Goal: Information Seeking & Learning: Learn about a topic

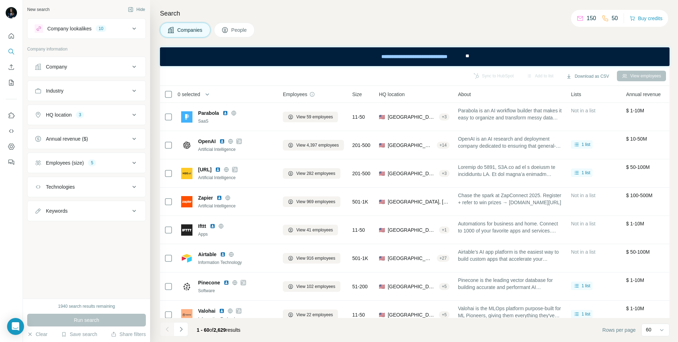
click at [96, 91] on div "Industry" at bounding box center [82, 90] width 95 height 7
click at [95, 109] on input at bounding box center [82, 108] width 87 height 8
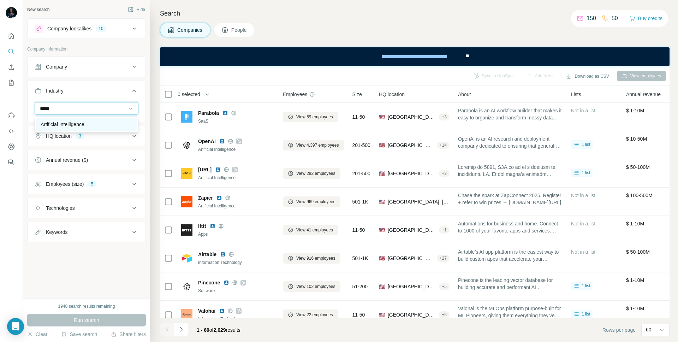
type input "*****"
click at [95, 123] on div "Artificial Intelligence" at bounding box center [87, 124] width 92 height 7
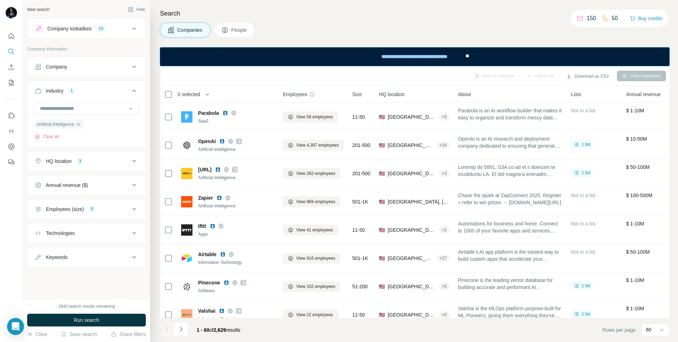
click at [76, 259] on div "Keywords" at bounding box center [82, 256] width 95 height 7
click at [75, 276] on input "text" at bounding box center [80, 274] width 90 height 13
type input "**********"
click at [80, 320] on span "Run search" at bounding box center [86, 319] width 25 height 7
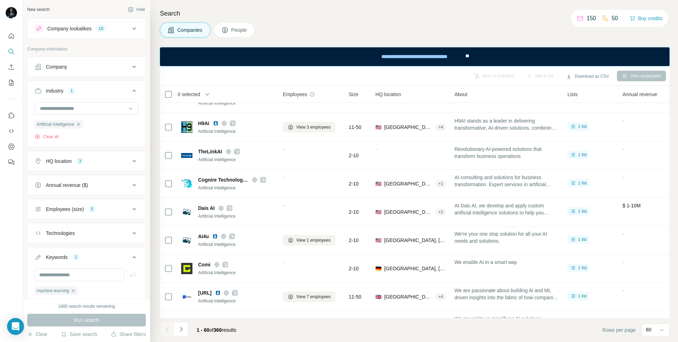
scroll to position [1480, 0]
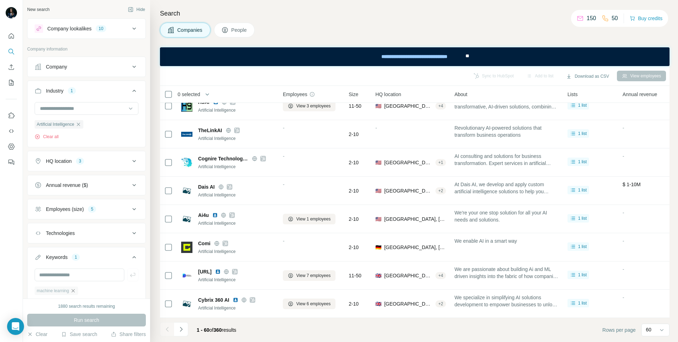
click at [75, 290] on icon "button" at bounding box center [73, 290] width 3 height 3
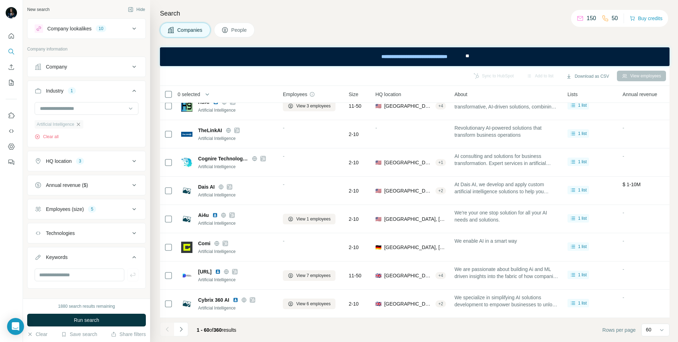
click at [80, 124] on icon "button" at bounding box center [79, 124] width 6 height 6
click at [83, 109] on input at bounding box center [82, 108] width 87 height 8
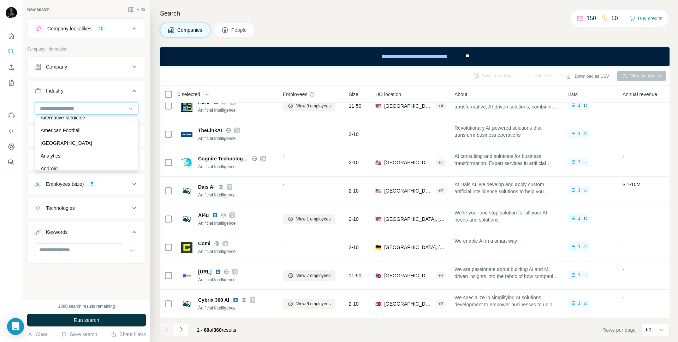
click at [71, 107] on input at bounding box center [82, 108] width 87 height 8
type input "***"
click at [72, 120] on div "Bitcoin" at bounding box center [86, 124] width 100 height 13
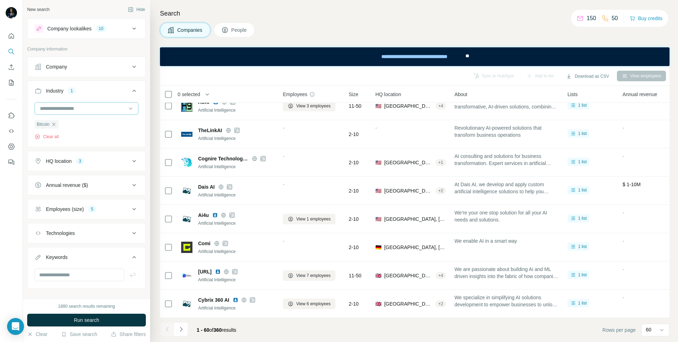
click at [68, 109] on input at bounding box center [82, 108] width 87 height 8
click at [67, 103] on div at bounding box center [82, 108] width 87 height 12
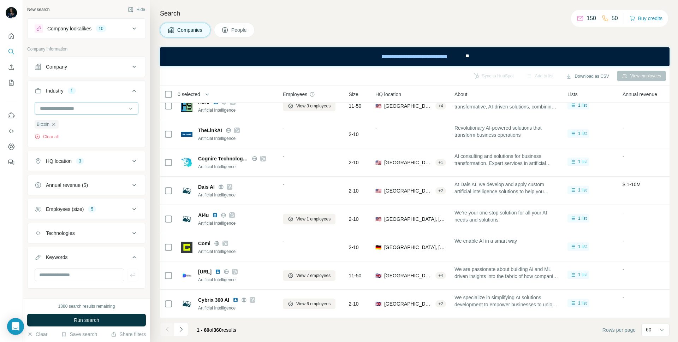
click at [67, 103] on div at bounding box center [82, 108] width 87 height 12
type input "***"
click at [68, 121] on div "FinTech" at bounding box center [87, 124] width 92 height 7
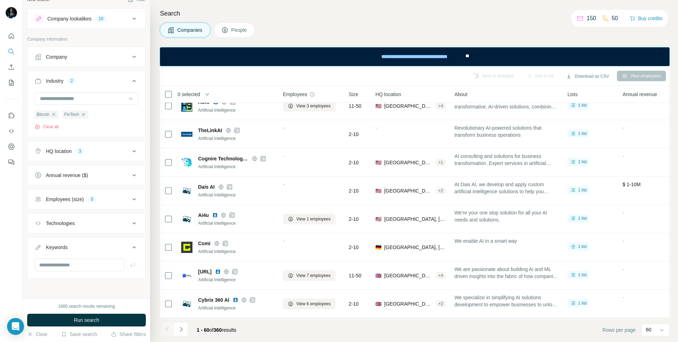
click at [61, 201] on div "Employees (size)" at bounding box center [65, 199] width 38 height 7
click at [65, 199] on div "Employees (size)" at bounding box center [65, 198] width 38 height 7
click at [70, 197] on div "Employees (size)" at bounding box center [65, 199] width 38 height 7
click at [135, 197] on icon at bounding box center [134, 199] width 8 height 8
click at [134, 151] on icon at bounding box center [134, 151] width 8 height 8
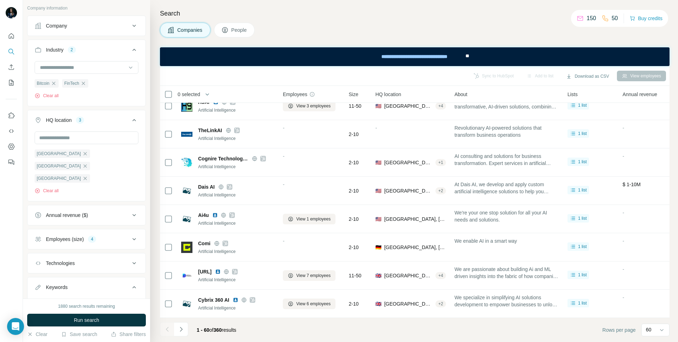
scroll to position [70, 0]
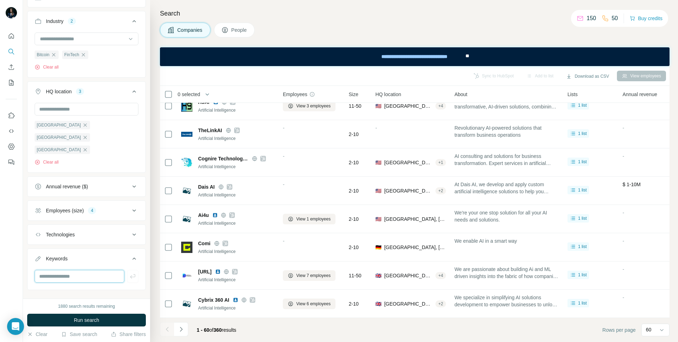
click at [74, 270] on input "text" at bounding box center [80, 276] width 90 height 13
type input "**********"
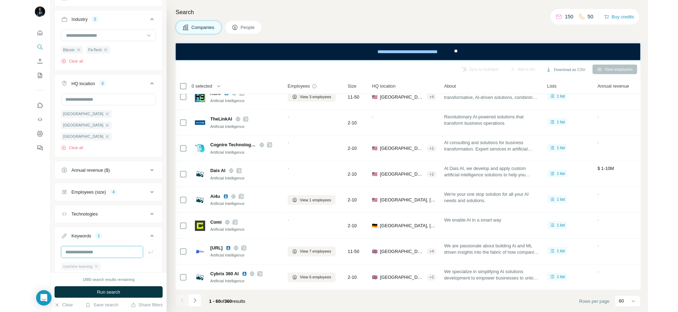
scroll to position [95, 0]
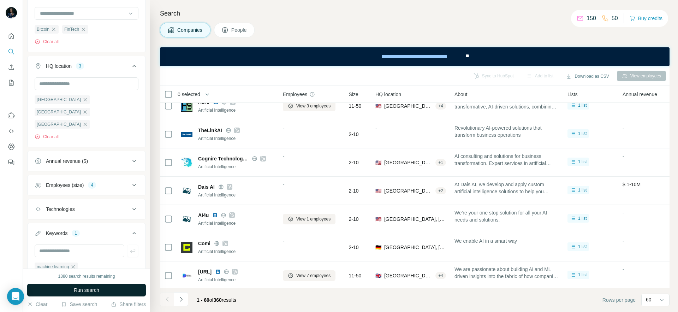
click at [106, 292] on button "Run search" at bounding box center [86, 289] width 119 height 13
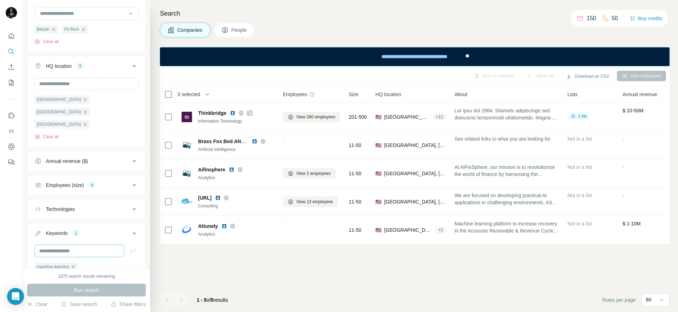
scroll to position [125, 0]
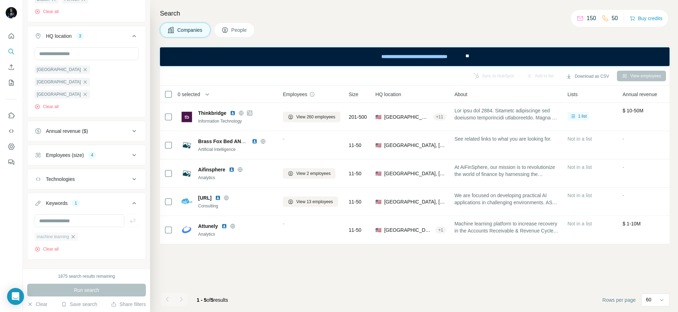
click at [75, 235] on icon "button" at bounding box center [73, 236] width 3 height 3
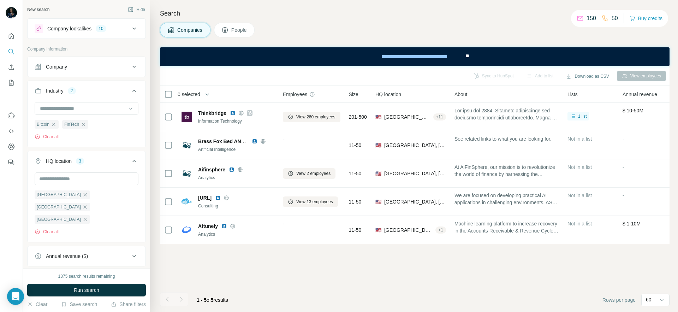
click at [135, 26] on icon at bounding box center [134, 28] width 8 height 8
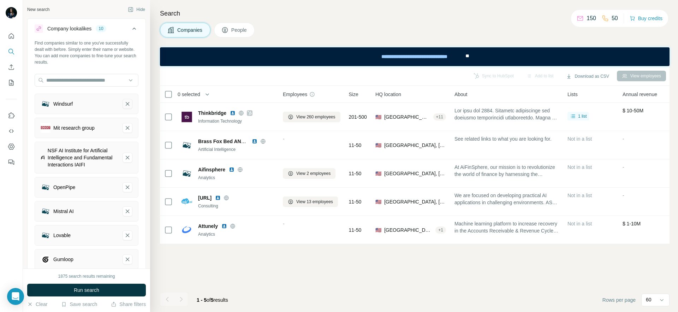
click at [129, 100] on icon "Windsurf-remove-button" at bounding box center [127, 103] width 6 height 7
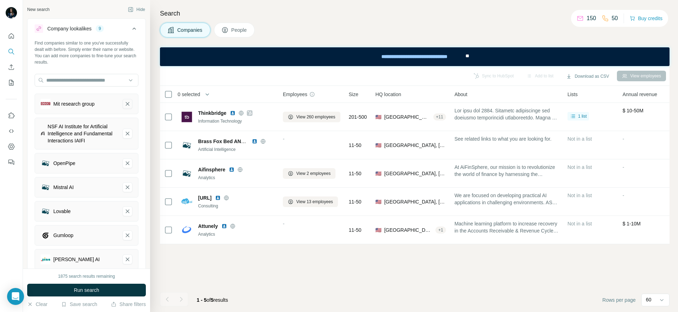
click at [129, 102] on icon "Mit research group-remove-button" at bounding box center [127, 103] width 6 height 7
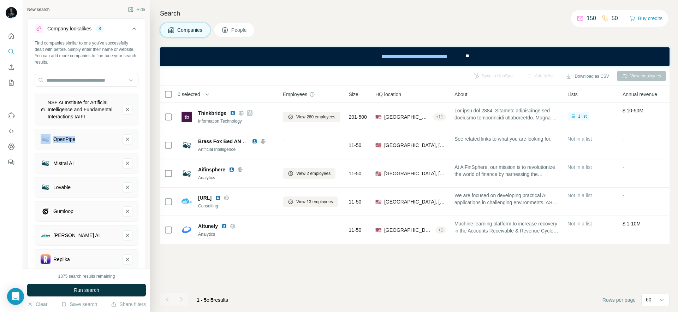
click at [129, 102] on div "NSF AI Institute for Artificial Intelligence and Fundamental Interactions IAIFI" at bounding box center [87, 110] width 104 height 32
click at [129, 109] on icon "NSF AI Institute for Artificial Intelligence and Fundamental Interactions IAIFI…" at bounding box center [127, 109] width 6 height 7
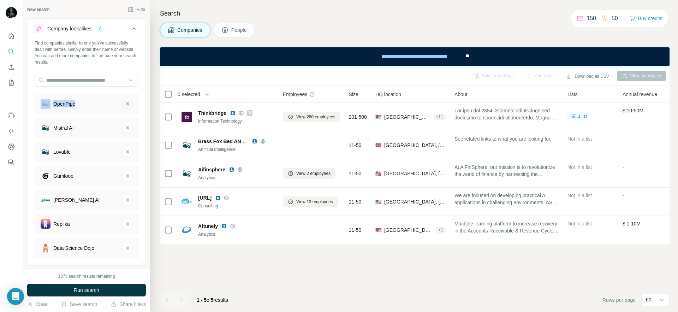
click at [127, 103] on icon "OpenPipe-remove-button" at bounding box center [128, 104] width 4 height 4
click at [127, 103] on icon "Mistral AI-remove-button" at bounding box center [128, 104] width 4 height 4
click at [127, 103] on icon "Lovable-remove-button" at bounding box center [128, 104] width 4 height 4
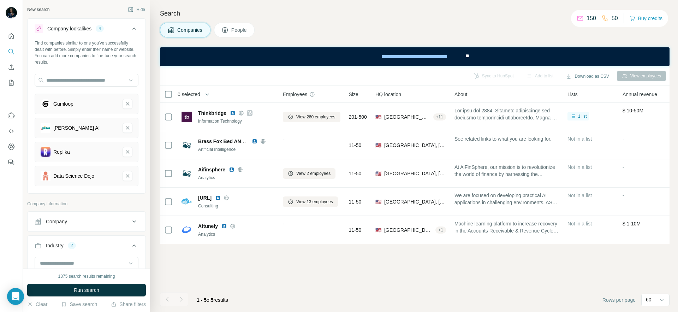
click at [127, 103] on icon "Gumloop-remove-button" at bounding box center [128, 104] width 4 height 4
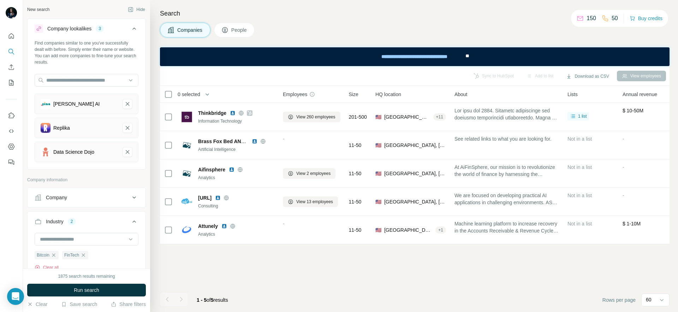
click at [127, 103] on icon "Jina AI-remove-button" at bounding box center [128, 104] width 4 height 4
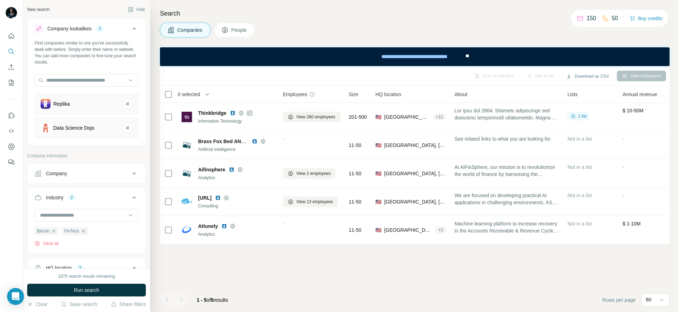
click at [127, 103] on icon "Replika-remove-button" at bounding box center [128, 104] width 4 height 4
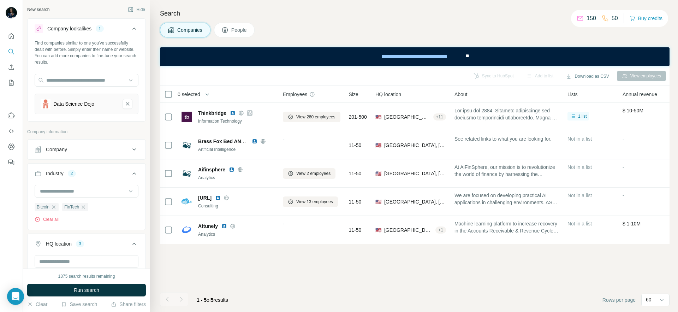
click at [127, 103] on icon "Data Science Dojo-remove-button" at bounding box center [128, 104] width 4 height 4
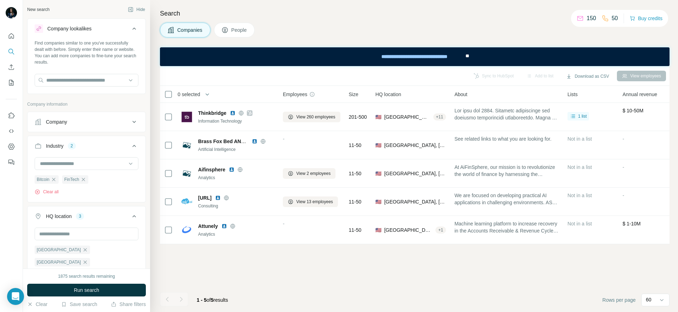
click at [132, 22] on button "Company lookalikes" at bounding box center [87, 30] width 118 height 20
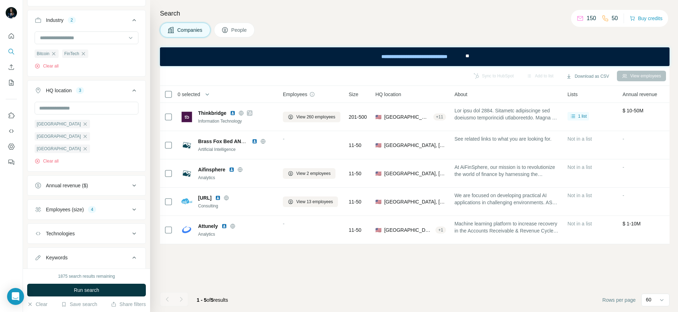
scroll to position [100, 0]
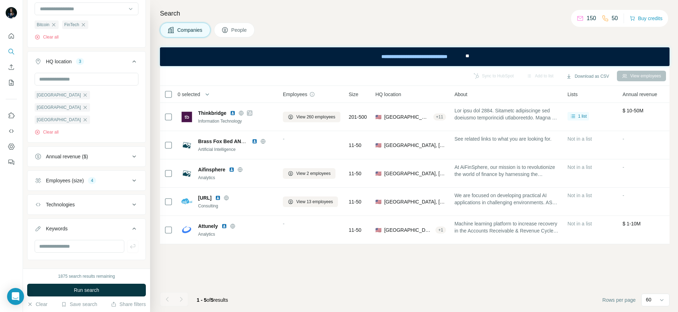
click at [74, 241] on div at bounding box center [87, 249] width 118 height 18
click at [74, 240] on input "text" at bounding box center [80, 246] width 90 height 13
type input "**********"
click at [78, 288] on span "Run search" at bounding box center [86, 289] width 25 height 7
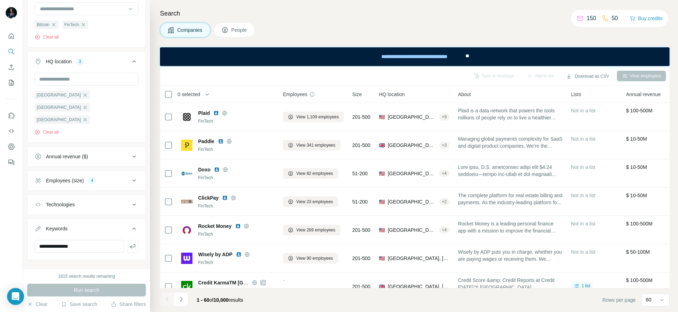
click at [63, 177] on div "Employees (size)" at bounding box center [65, 180] width 38 height 7
click at [58, 258] on span "501-1K" at bounding box center [52, 261] width 19 height 7
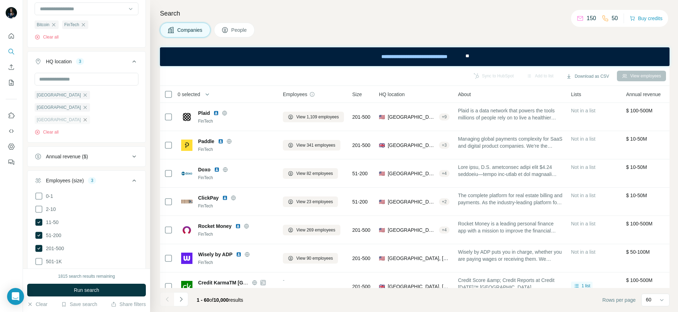
click at [84, 118] on icon "button" at bounding box center [85, 119] width 3 height 3
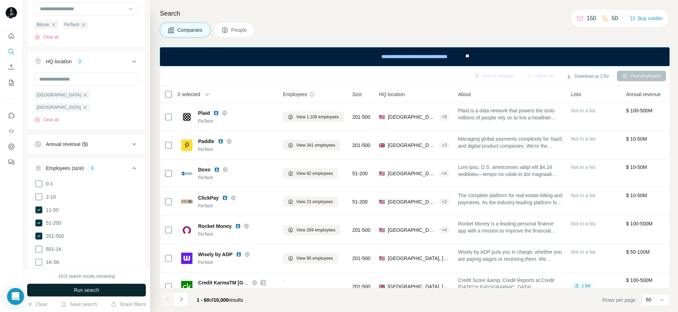
click at [79, 289] on span "Run search" at bounding box center [86, 289] width 25 height 7
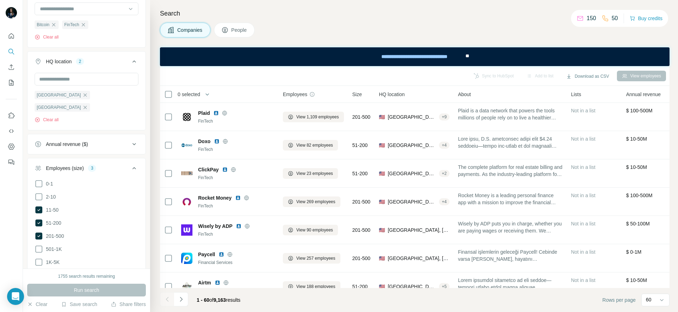
drag, startPoint x: 85, startPoint y: 25, endPoint x: 82, endPoint y: 33, distance: 8.9
click at [85, 25] on icon "button" at bounding box center [83, 25] width 6 height 6
click at [79, 289] on span "Run search" at bounding box center [86, 289] width 25 height 7
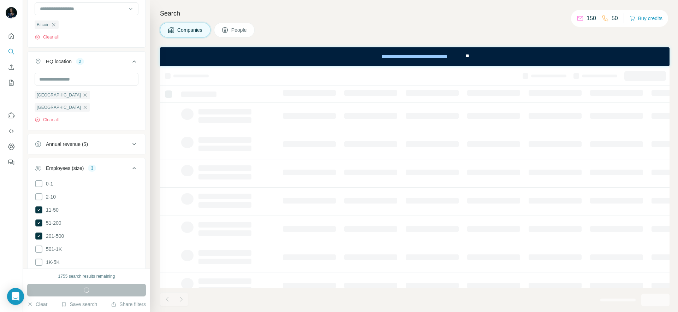
click at [134, 164] on icon at bounding box center [134, 168] width 8 height 8
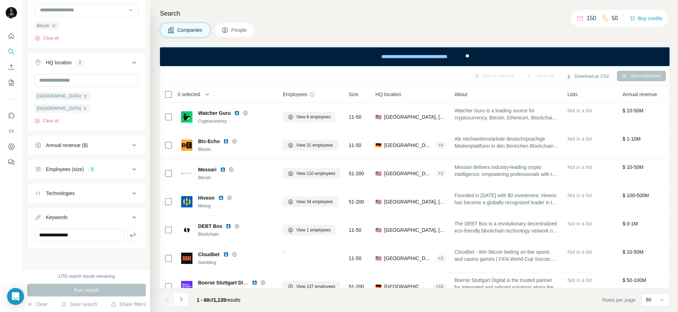
scroll to position [87, 0]
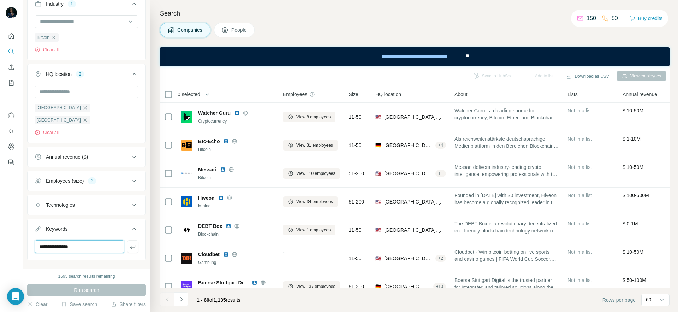
click at [107, 240] on input "**********" at bounding box center [80, 246] width 90 height 13
click at [100, 240] on input "**********" at bounding box center [80, 246] width 90 height 13
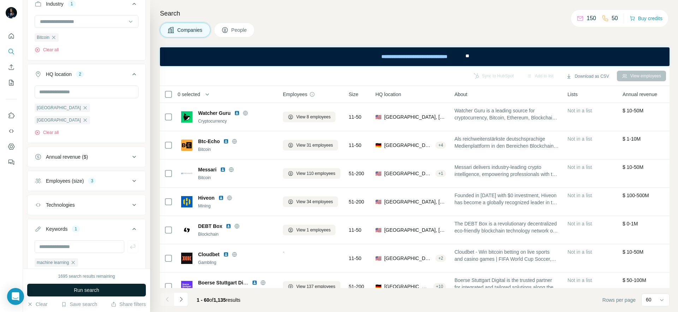
click at [95, 292] on span "Run search" at bounding box center [86, 289] width 25 height 7
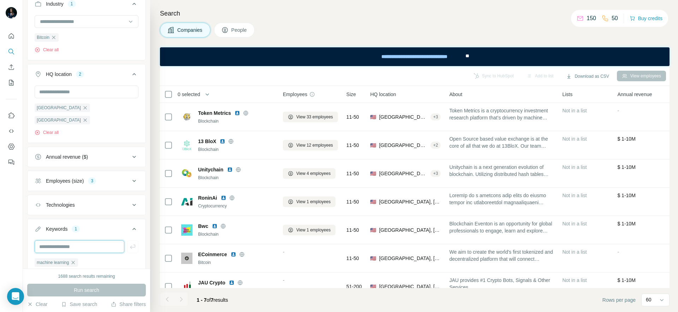
click at [110, 240] on input "text" at bounding box center [80, 246] width 90 height 13
type input "**********"
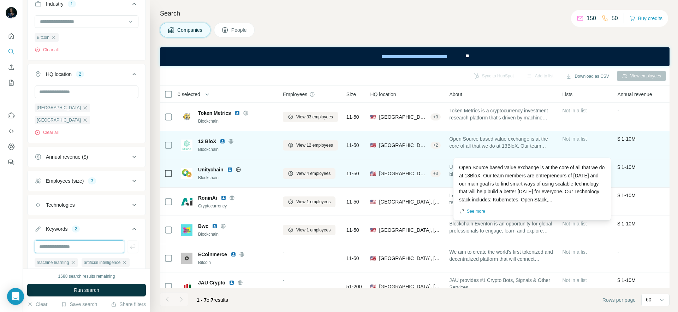
scroll to position [13, 0]
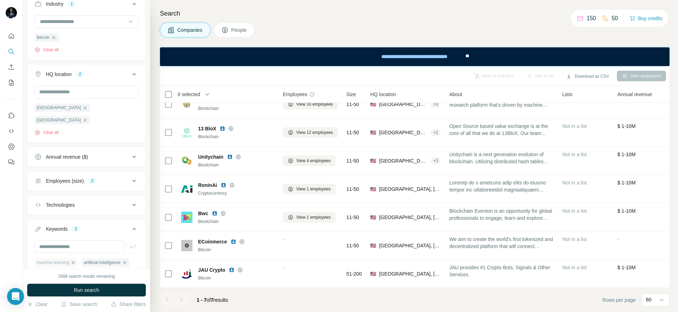
click at [75, 261] on icon "button" at bounding box center [73, 262] width 3 height 3
click at [85, 292] on span "Run search" at bounding box center [86, 289] width 25 height 7
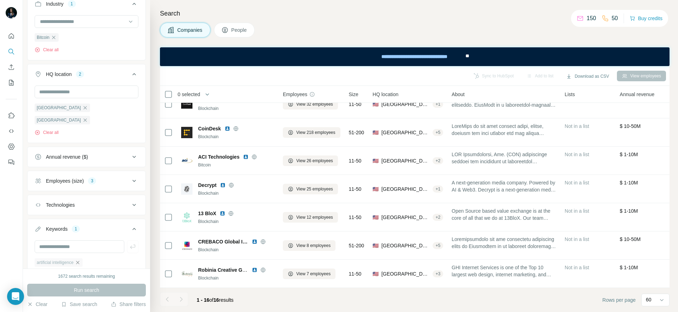
click at [80, 259] on icon "button" at bounding box center [78, 262] width 6 height 6
click at [81, 289] on span "Run search" at bounding box center [86, 289] width 25 height 7
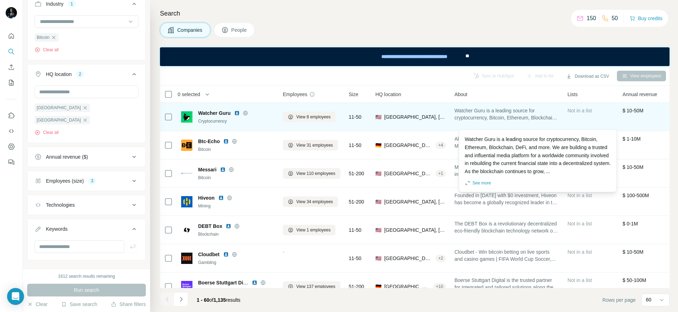
click at [497, 93] on div "About" at bounding box center [506, 94] width 104 height 8
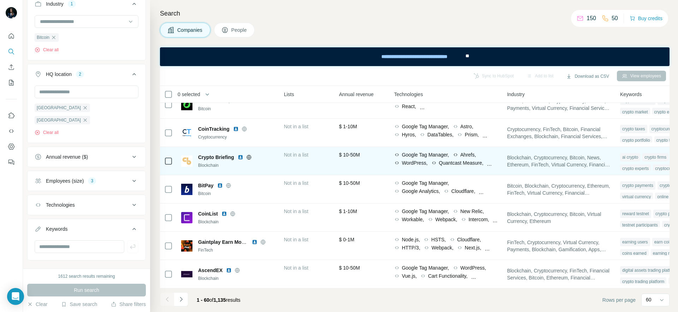
scroll to position [267, 347]
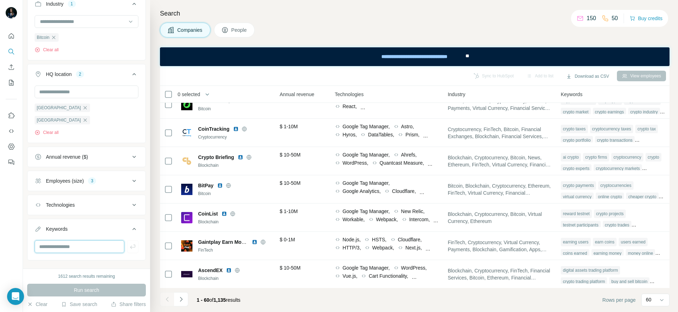
click at [93, 240] on input "text" at bounding box center [80, 246] width 90 height 13
type input "**"
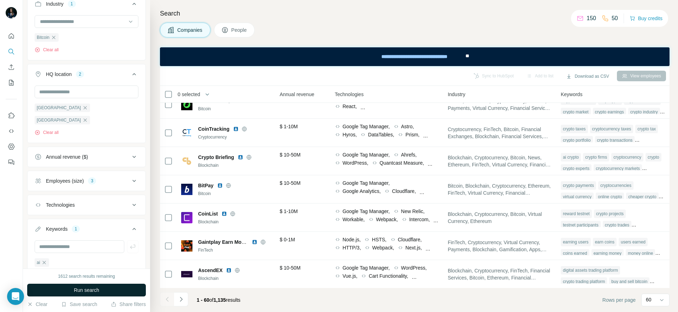
click at [104, 288] on button "Run search" at bounding box center [86, 289] width 119 height 13
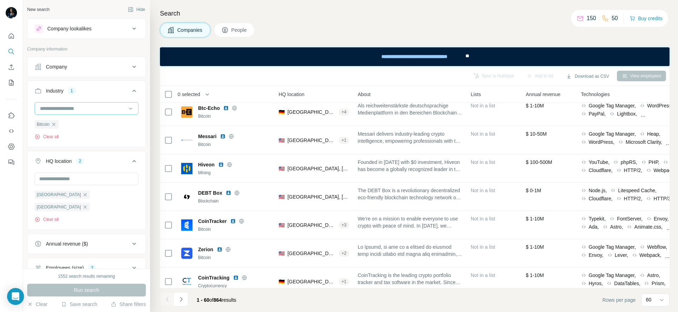
click at [70, 107] on input at bounding box center [82, 108] width 87 height 8
click at [68, 109] on input at bounding box center [82, 108] width 87 height 8
click at [81, 108] on input at bounding box center [82, 108] width 87 height 8
click at [67, 110] on input at bounding box center [82, 108] width 87 height 8
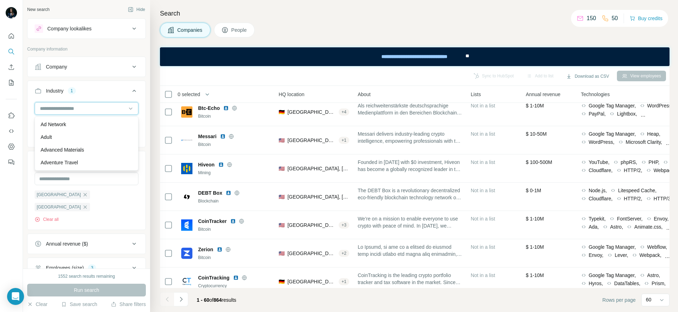
click at [48, 109] on input at bounding box center [82, 108] width 87 height 8
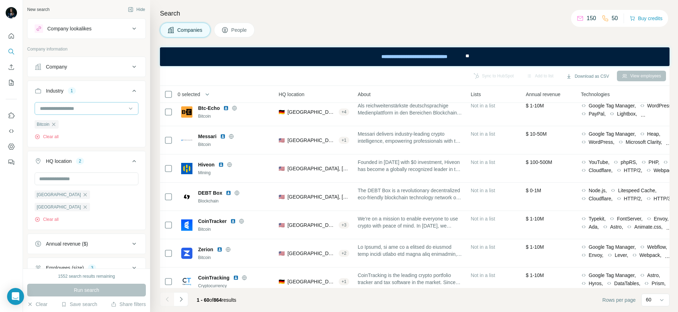
click at [54, 109] on input at bounding box center [82, 108] width 87 height 8
type input "****"
click at [106, 290] on button "Run search" at bounding box center [86, 289] width 119 height 13
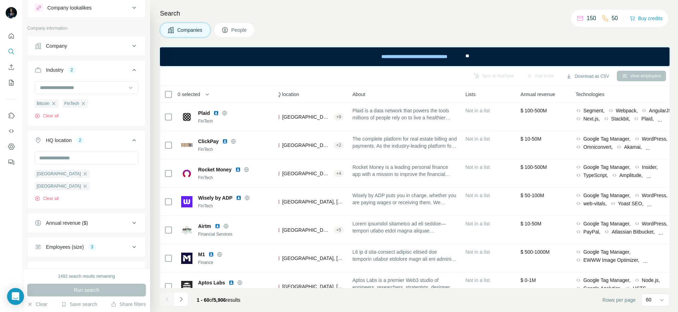
scroll to position [5, 0]
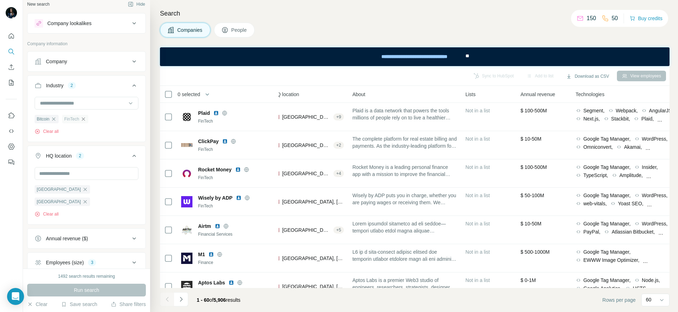
click at [86, 119] on icon "button" at bounding box center [83, 119] width 6 height 6
click at [102, 288] on button "Run search" at bounding box center [86, 289] width 119 height 13
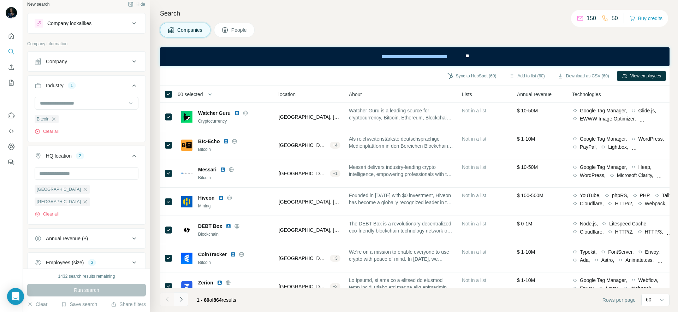
click at [183, 299] on icon "Navigate to next page" at bounding box center [181, 298] width 7 height 7
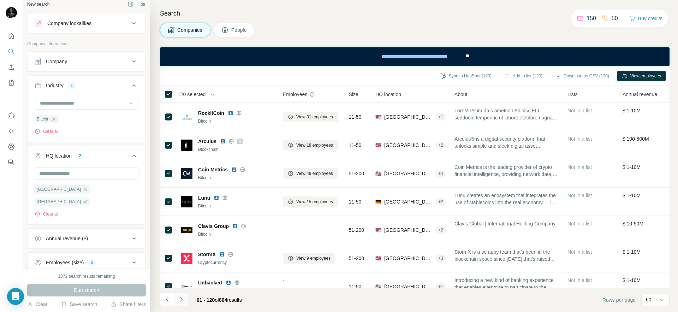
click at [184, 298] on button "Navigate to next page" at bounding box center [181, 299] width 14 height 14
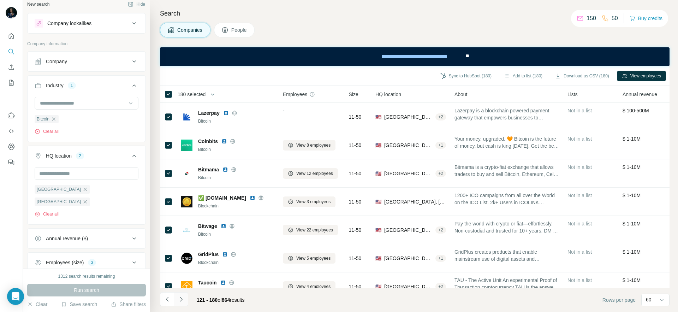
click at [184, 298] on button "Navigate to next page" at bounding box center [181, 299] width 14 height 14
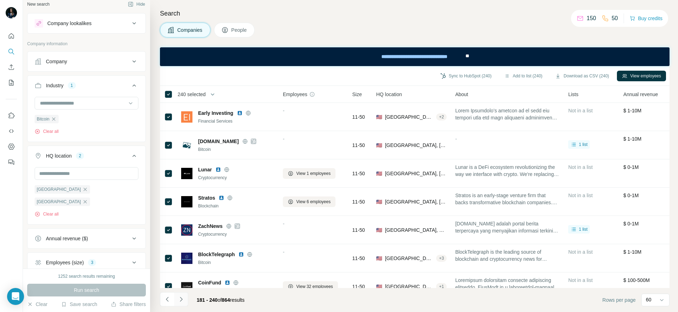
click at [180, 298] on icon "Navigate to next page" at bounding box center [181, 298] width 7 height 7
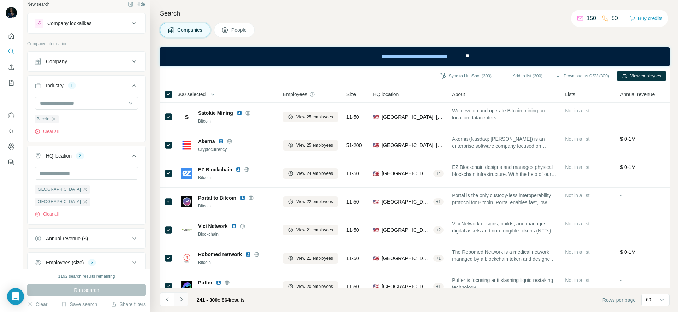
click at [182, 295] on icon "Navigate to next page" at bounding box center [181, 298] width 7 height 7
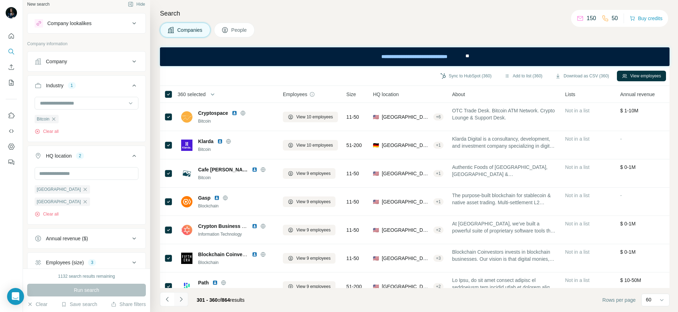
click at [183, 298] on icon "Navigate to next page" at bounding box center [181, 298] width 7 height 7
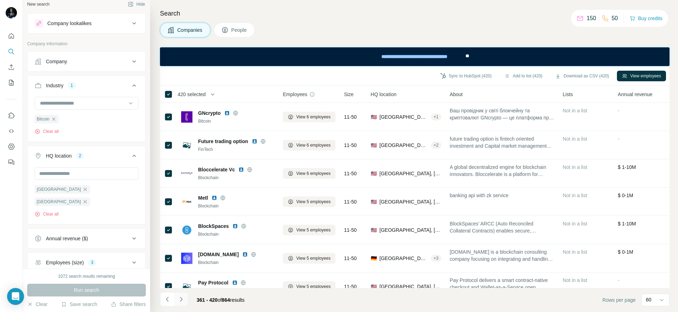
click at [182, 300] on icon "Navigate to next page" at bounding box center [181, 298] width 7 height 7
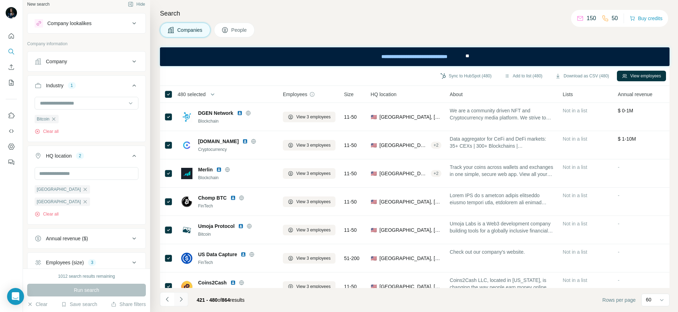
click at [183, 300] on icon "Navigate to next page" at bounding box center [181, 298] width 7 height 7
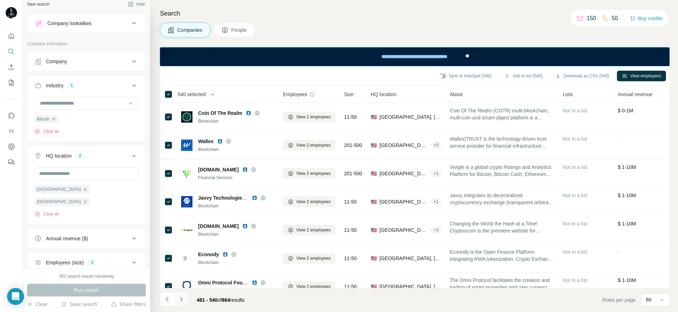
click at [183, 294] on button "Navigate to next page" at bounding box center [181, 299] width 14 height 14
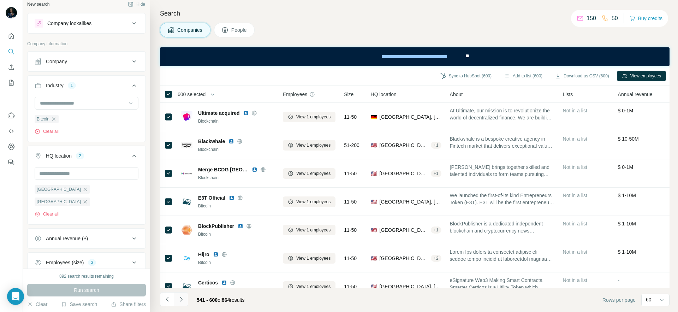
click at [182, 300] on icon "Navigate to next page" at bounding box center [181, 298] width 7 height 7
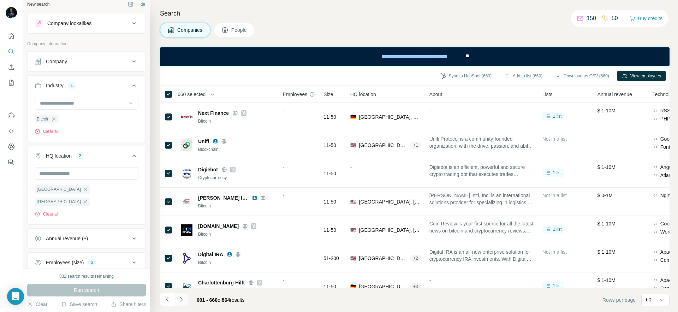
click at [184, 301] on icon "Navigate to next page" at bounding box center [181, 298] width 7 height 7
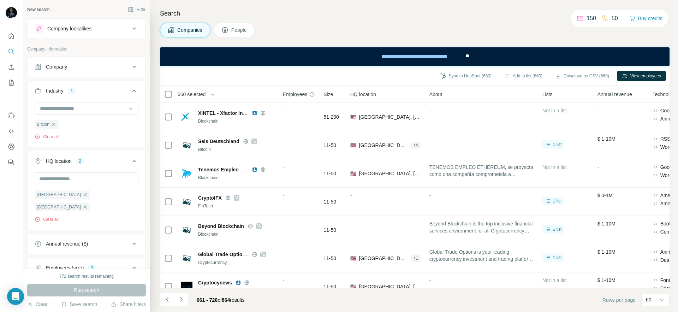
scroll to position [5, 0]
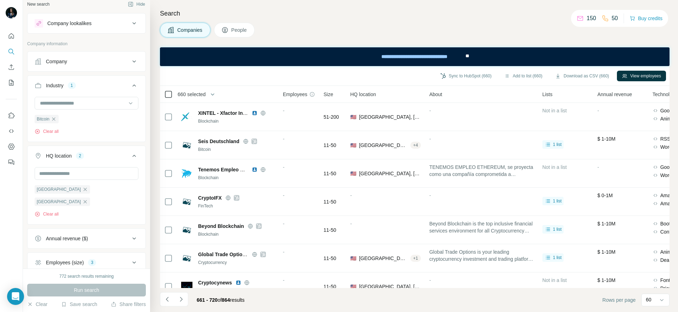
click at [166, 97] on icon at bounding box center [168, 94] width 8 height 8
click at [184, 300] on icon "Navigate to next page" at bounding box center [181, 298] width 7 height 7
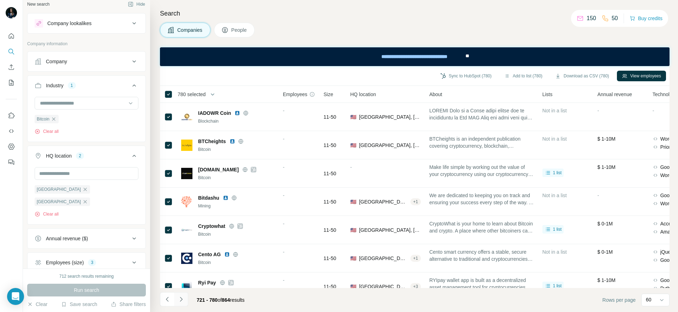
click at [181, 301] on icon "Navigate to next page" at bounding box center [181, 298] width 7 height 7
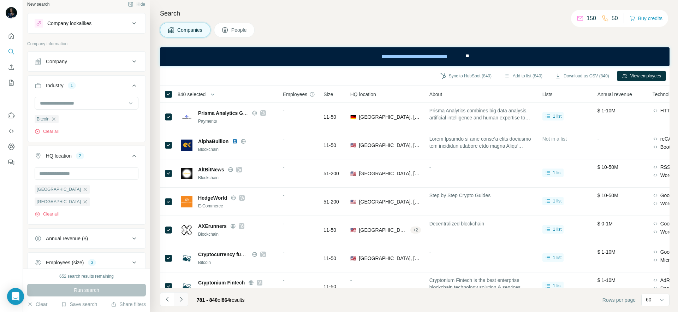
click at [181, 297] on icon "Navigate to next page" at bounding box center [181, 298] width 7 height 7
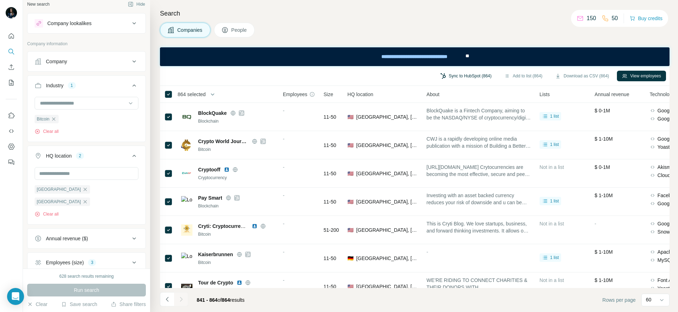
click at [476, 76] on button "Sync to HubSpot (864)" at bounding box center [465, 76] width 61 height 11
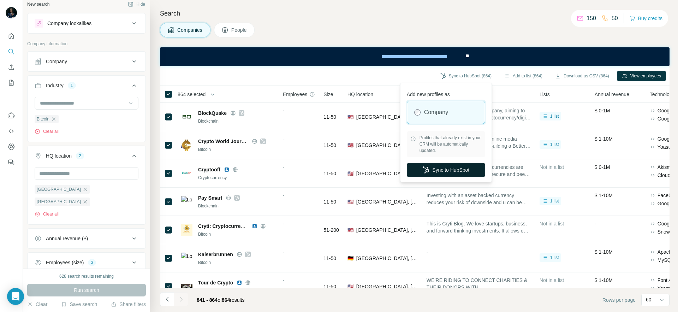
click at [452, 166] on button "Sync to HubSpot" at bounding box center [446, 170] width 78 height 14
